Goal: Task Accomplishment & Management: Use online tool/utility

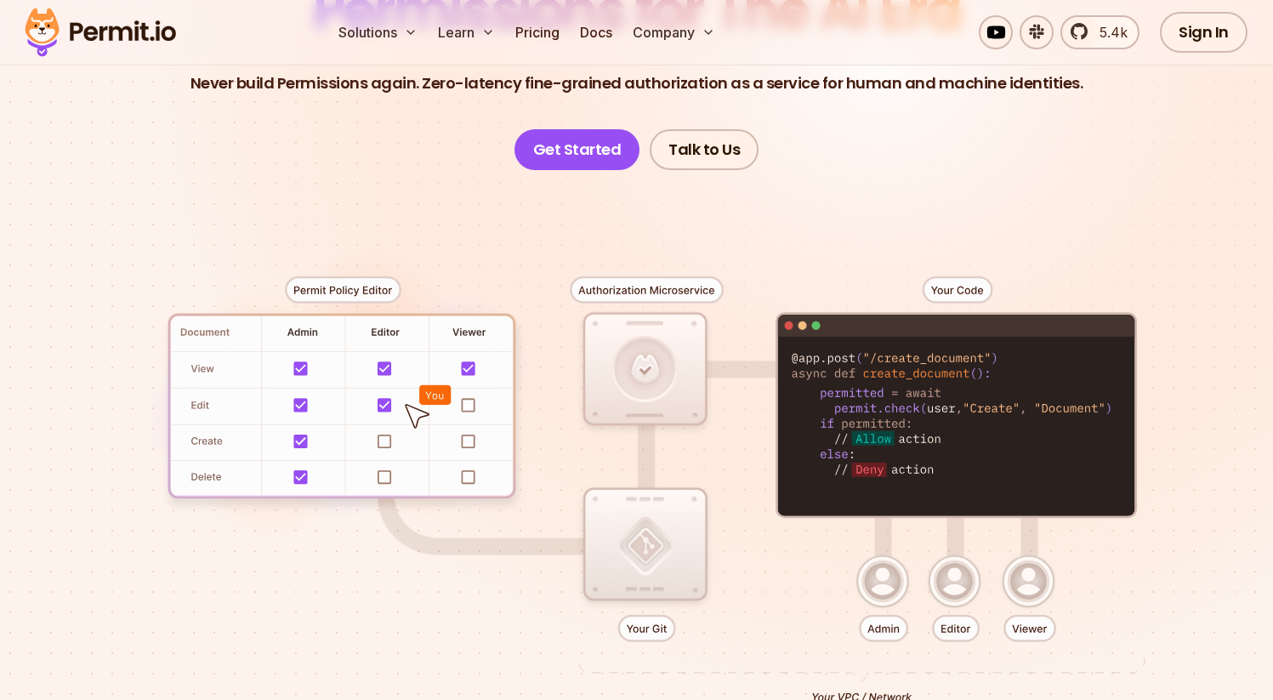
scroll to position [235, 0]
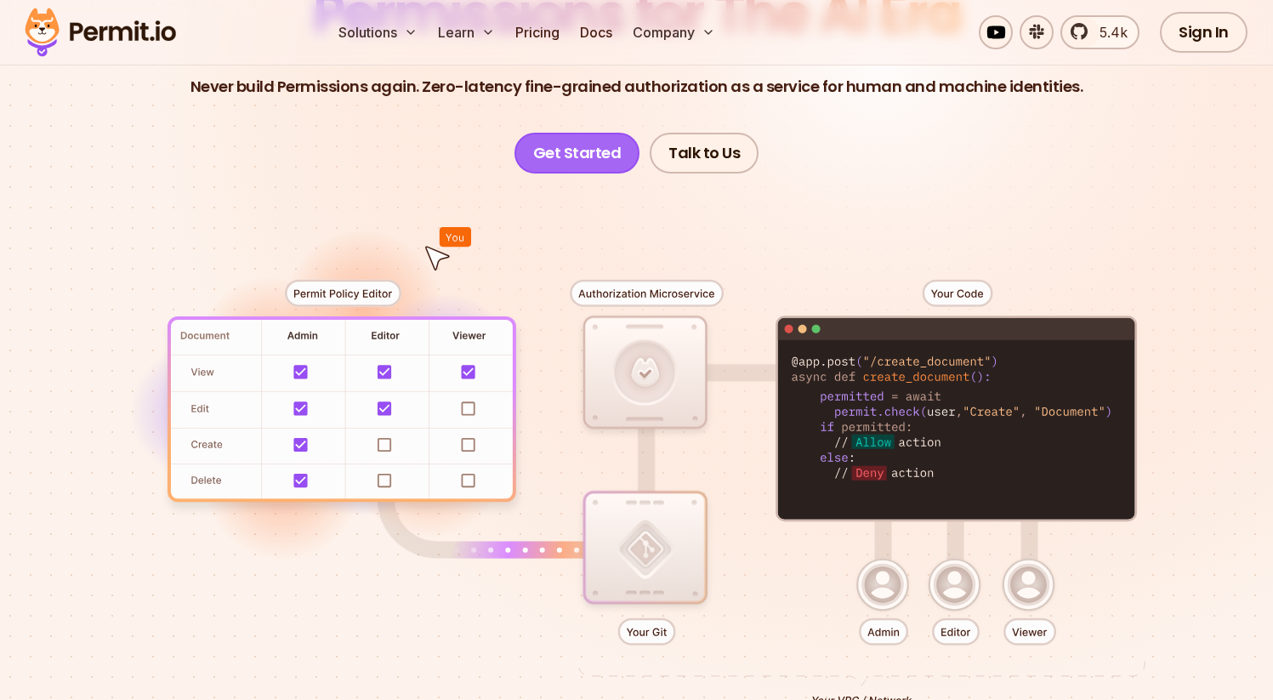
click at [574, 156] on link "Get Started" at bounding box center [578, 153] width 126 height 41
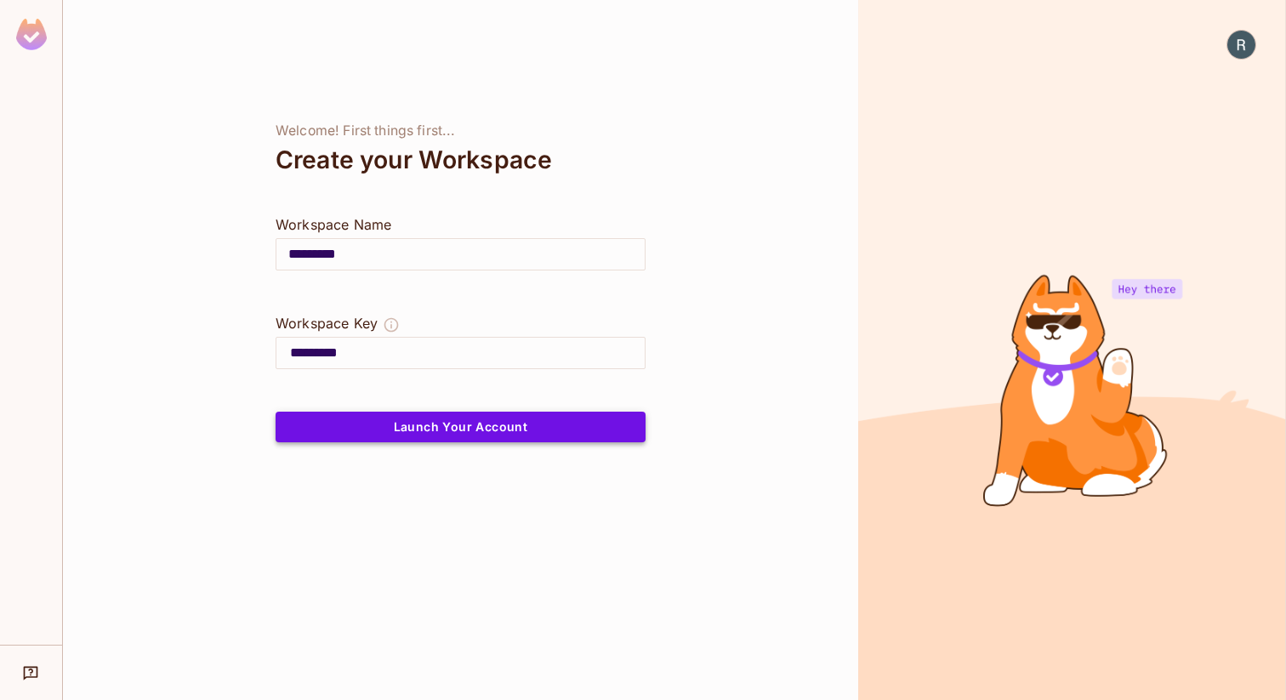
click at [503, 426] on button "Launch Your Account" at bounding box center [461, 427] width 370 height 31
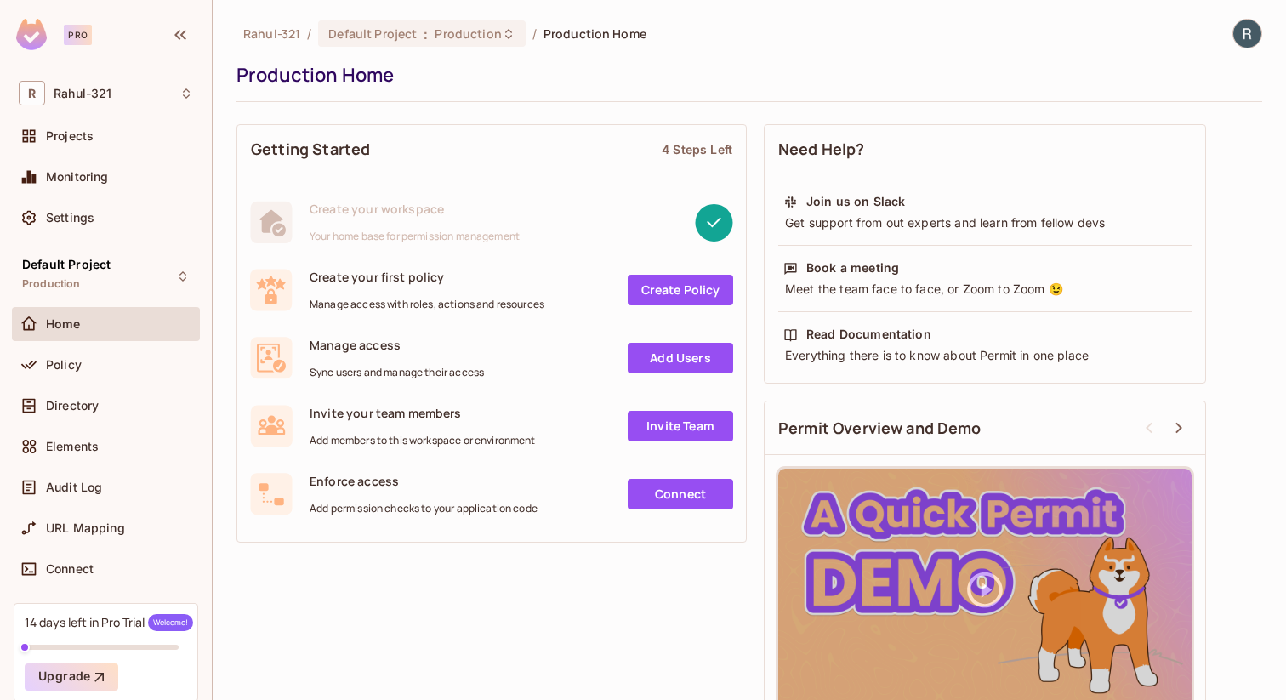
click at [654, 286] on link "Create Policy" at bounding box center [680, 290] width 105 height 31
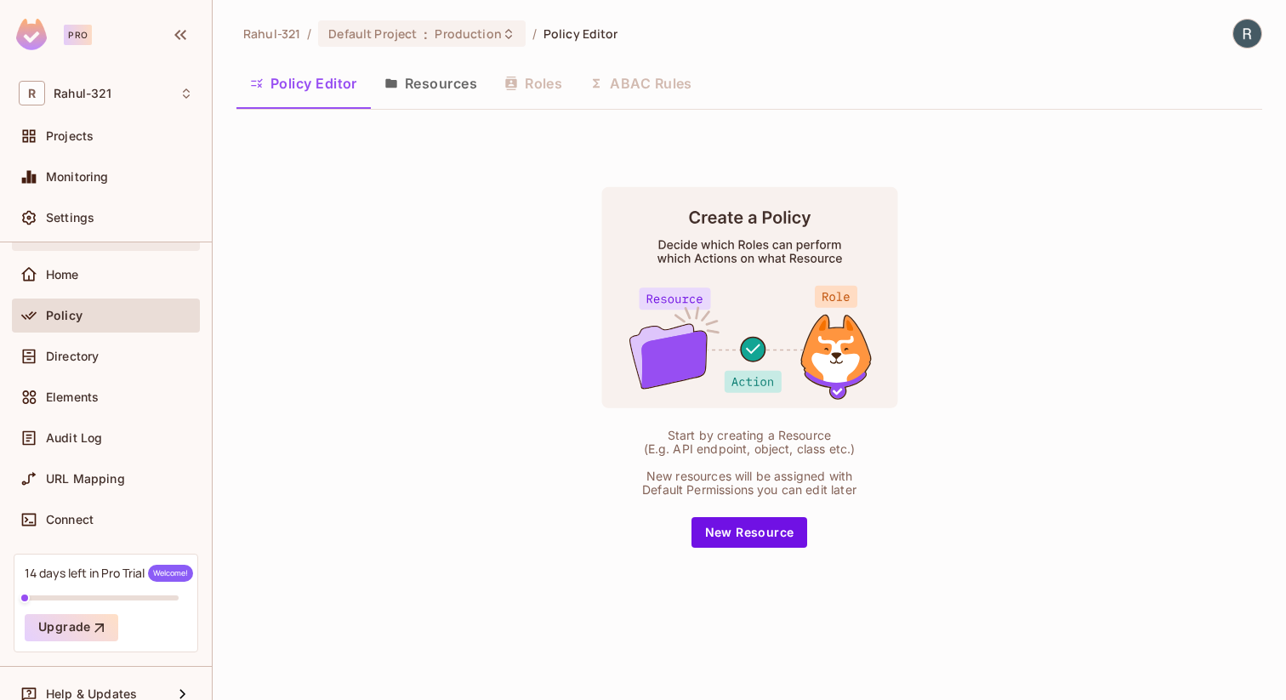
scroll to position [70, 0]
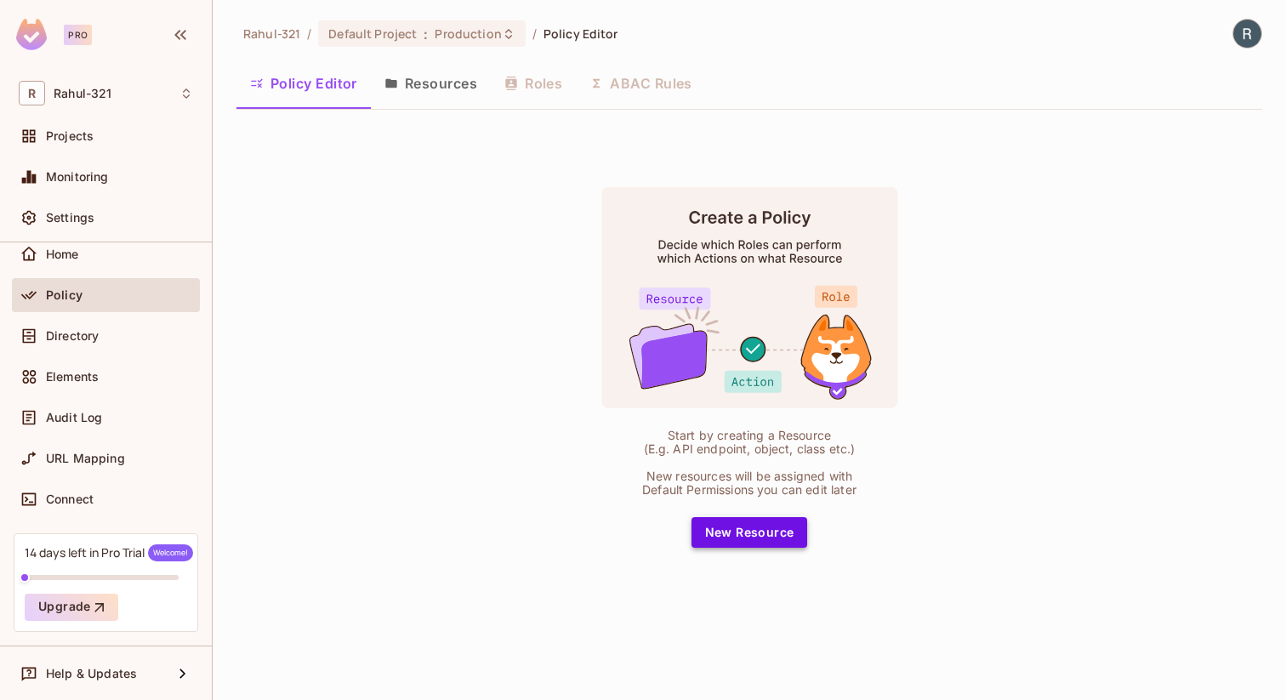
click at [732, 534] on button "New Resource" at bounding box center [750, 532] width 117 height 31
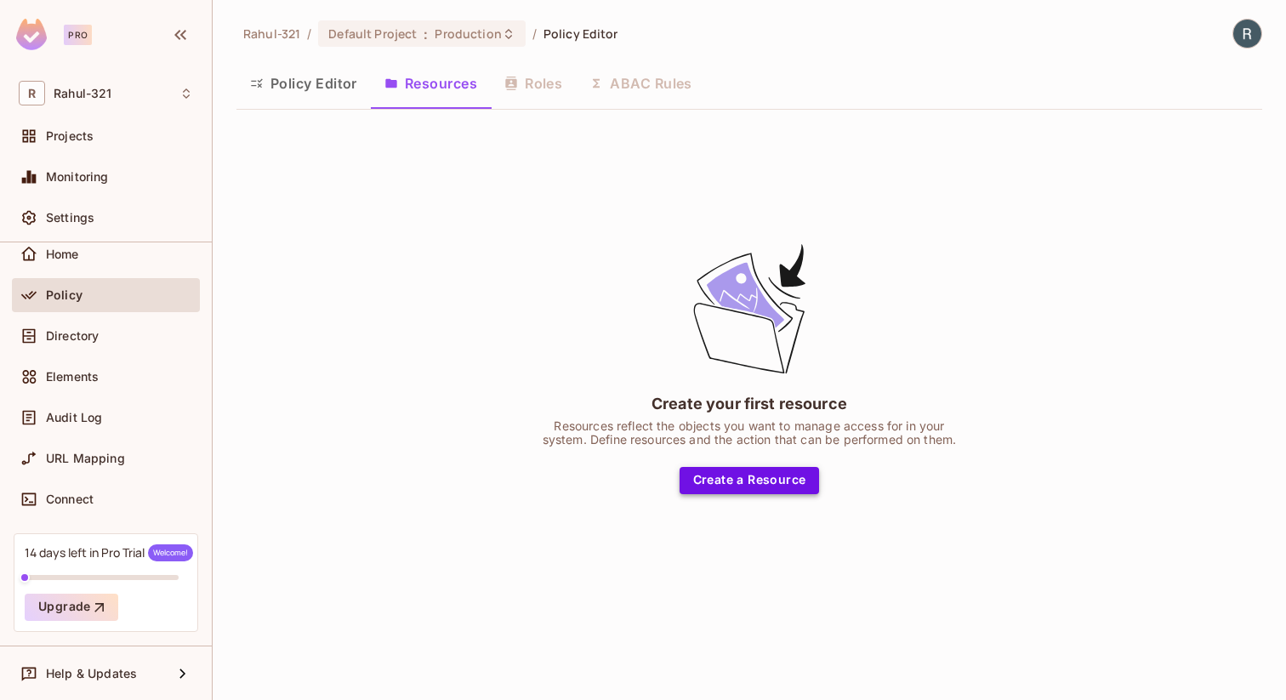
click at [737, 488] on button "Create a Resource" at bounding box center [750, 480] width 140 height 27
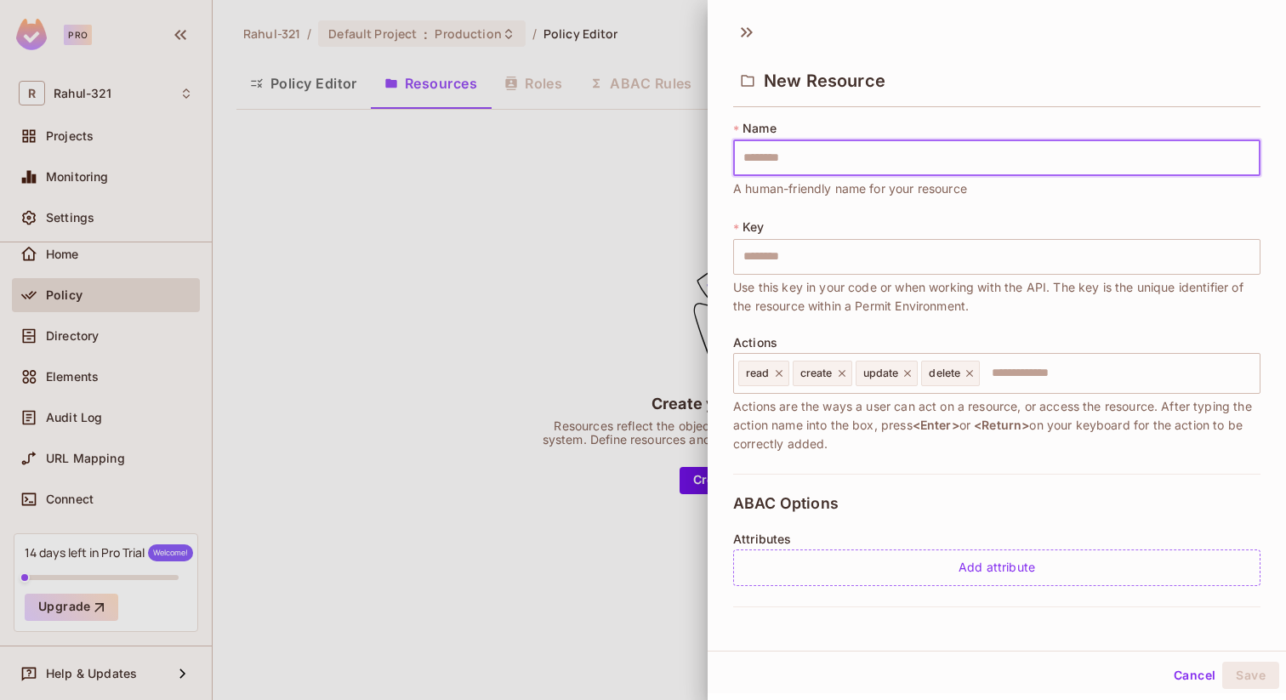
click at [762, 153] on input "text" at bounding box center [996, 158] width 527 height 36
type input "*"
type input "**"
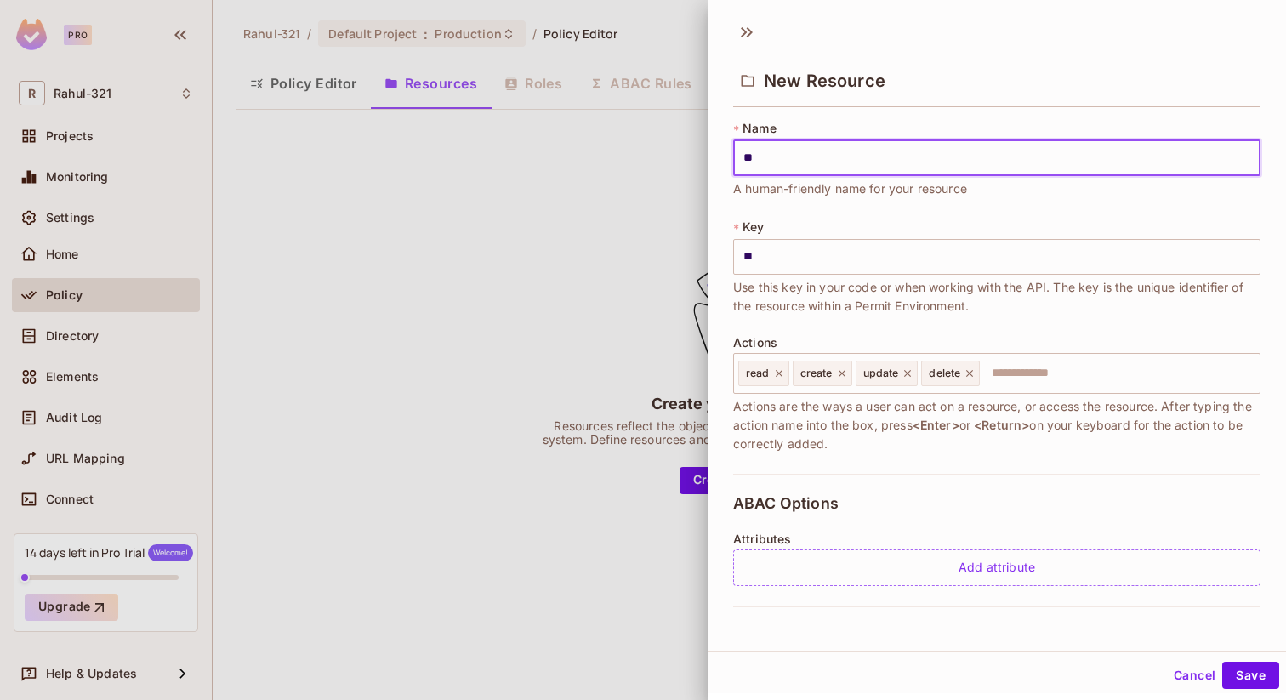
type input "***"
type input "****"
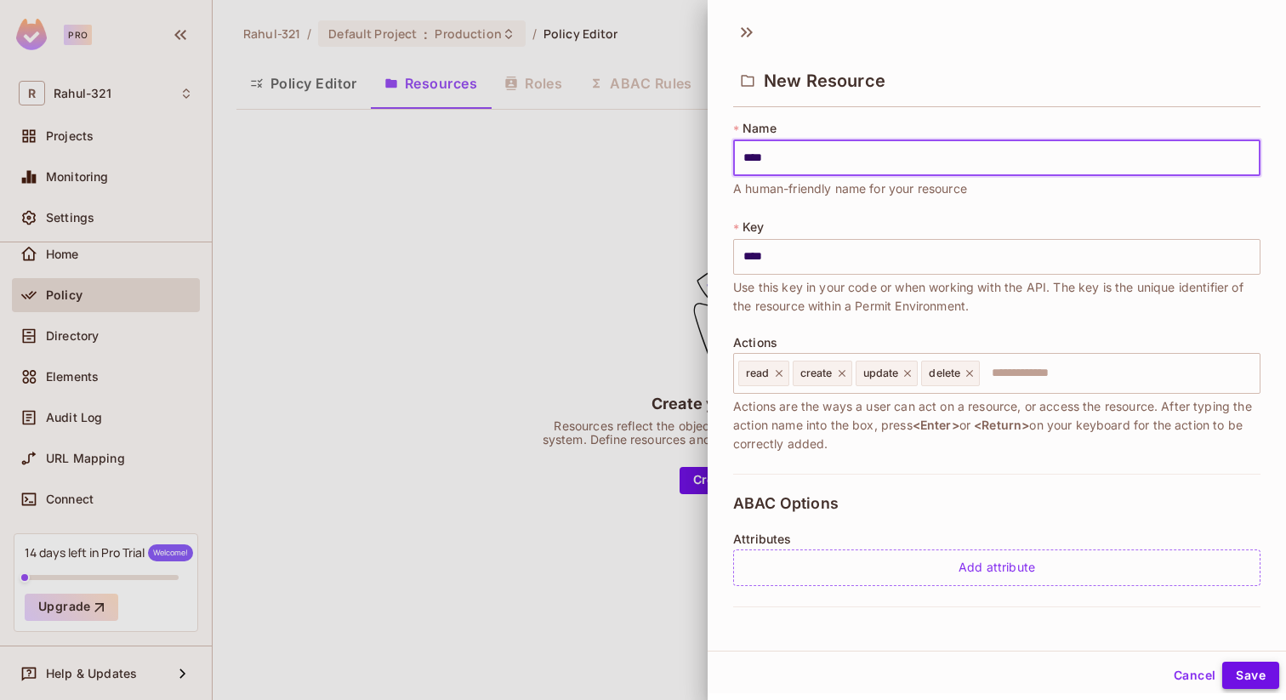
click at [1250, 667] on button "Save" at bounding box center [1250, 675] width 57 height 27
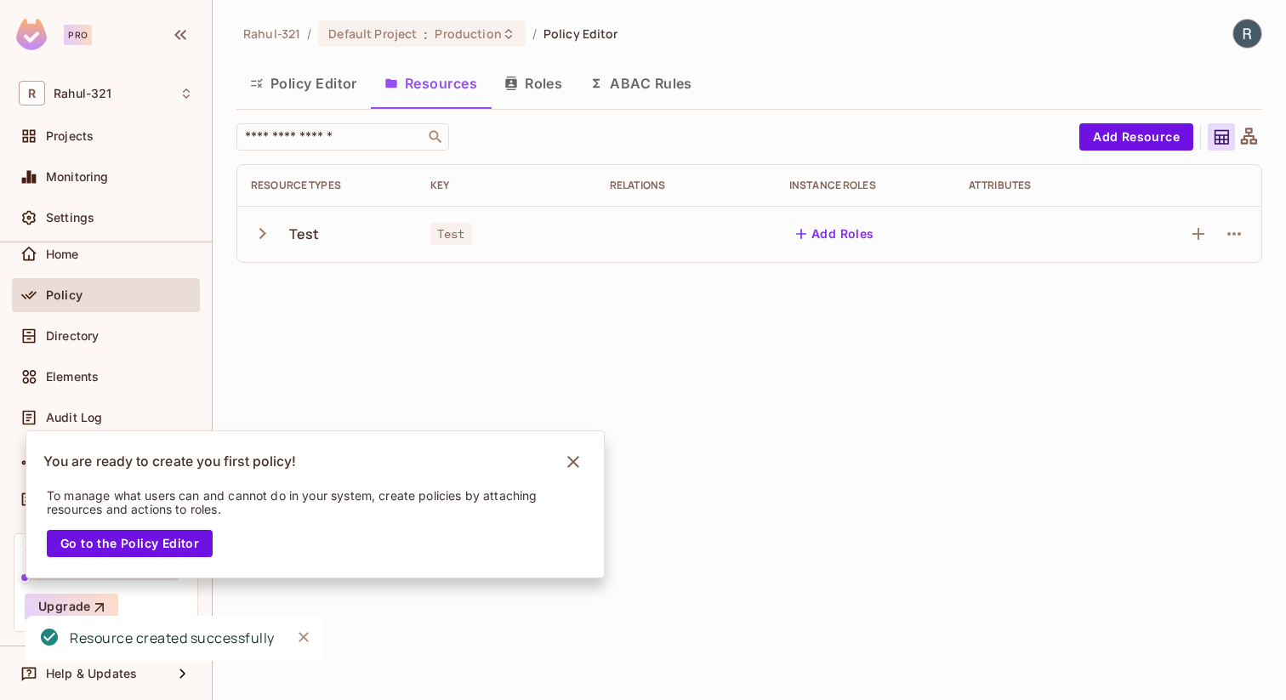
click at [259, 231] on icon "button" at bounding box center [262, 233] width 23 height 23
click at [263, 225] on icon "button" at bounding box center [262, 233] width 23 height 23
click at [313, 91] on button "Policy Editor" at bounding box center [303, 83] width 134 height 43
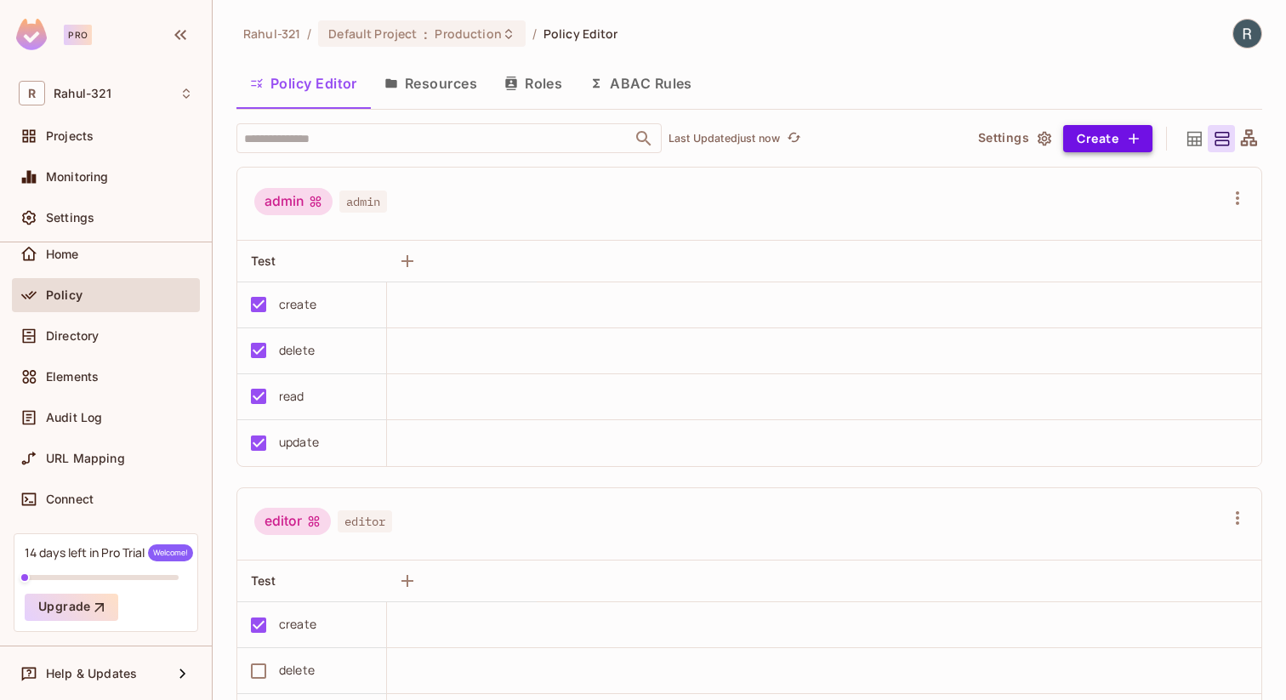
click at [1081, 137] on button "Create" at bounding box center [1107, 138] width 89 height 27
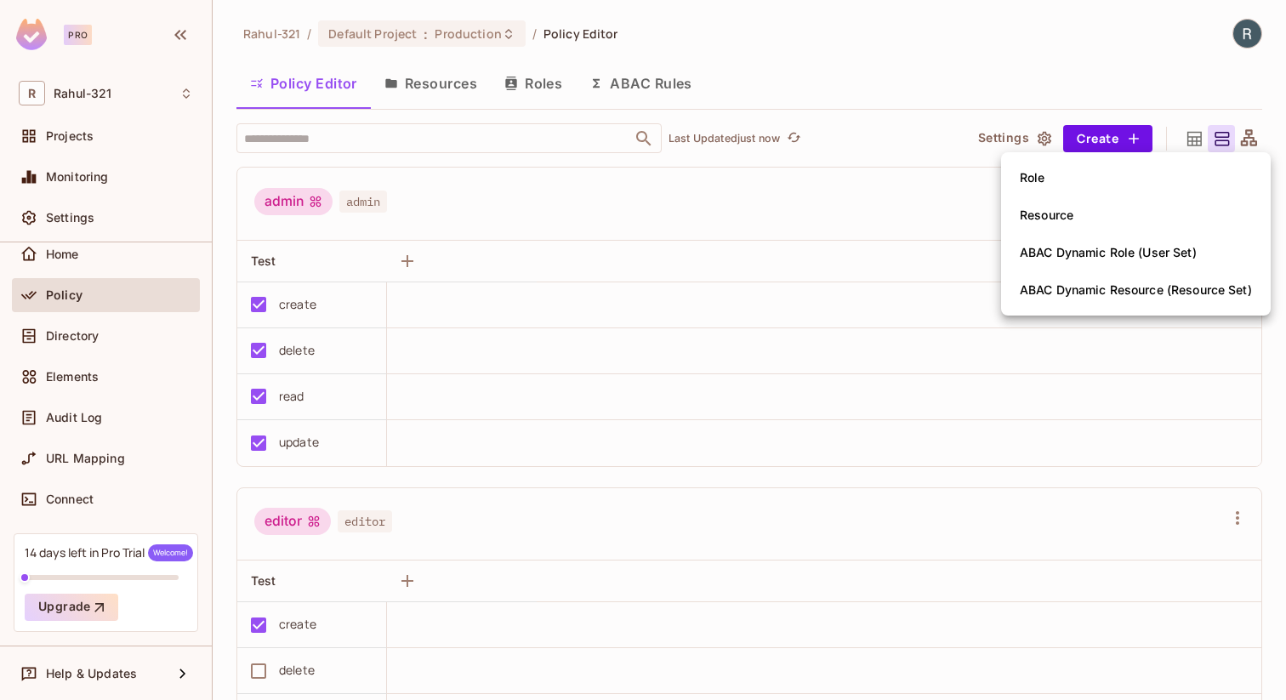
click at [935, 173] on div at bounding box center [643, 350] width 1286 height 700
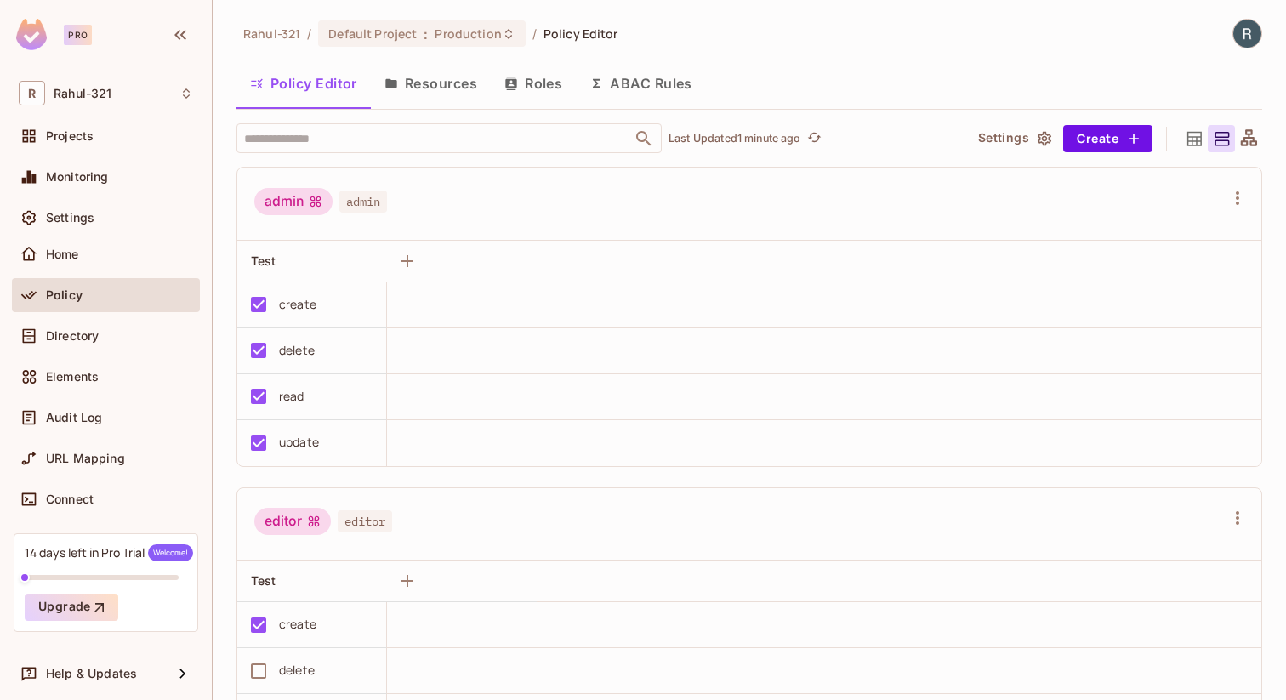
scroll to position [70, 0]
